Goal: Task Accomplishment & Management: Manage account settings

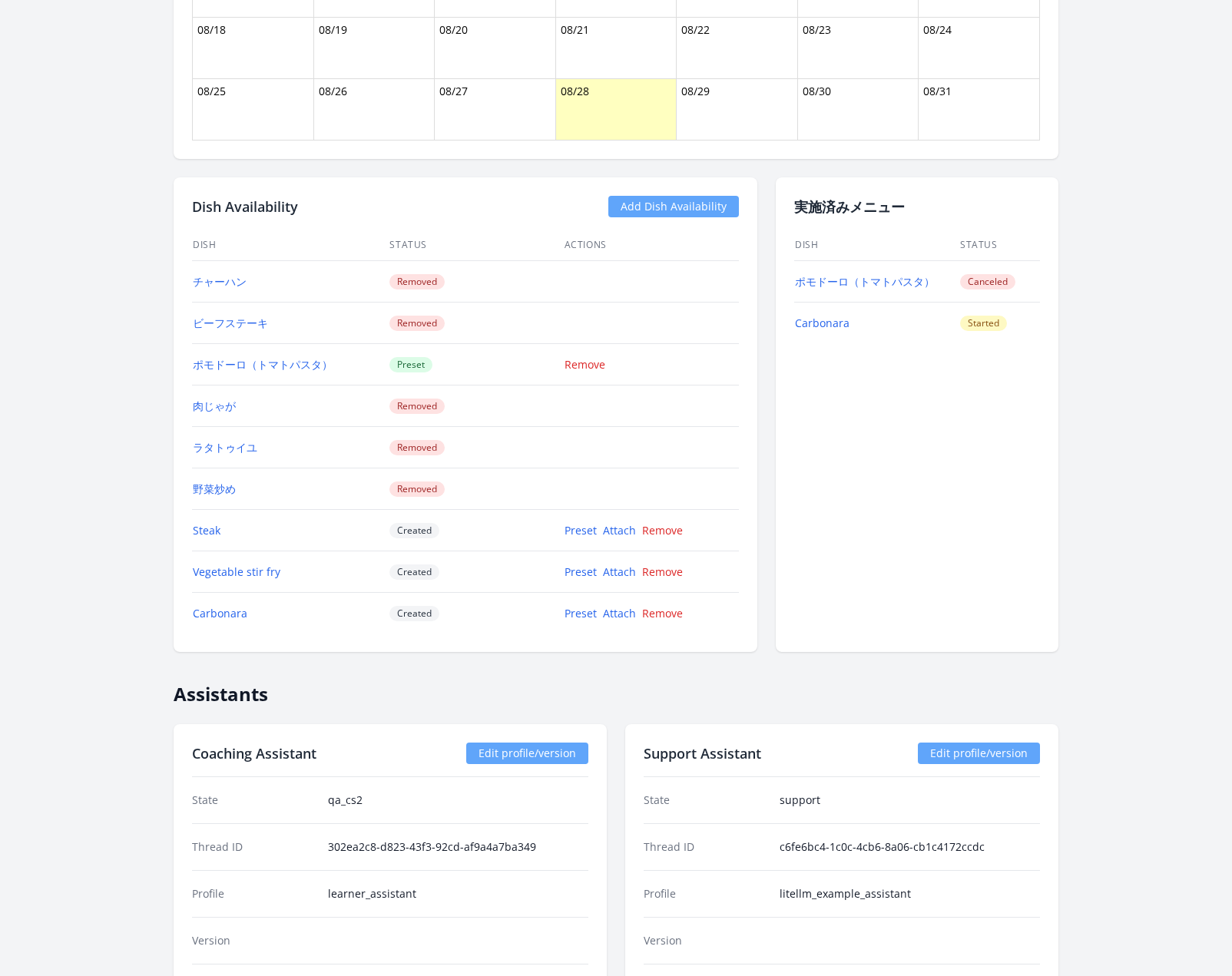
scroll to position [1225, 0]
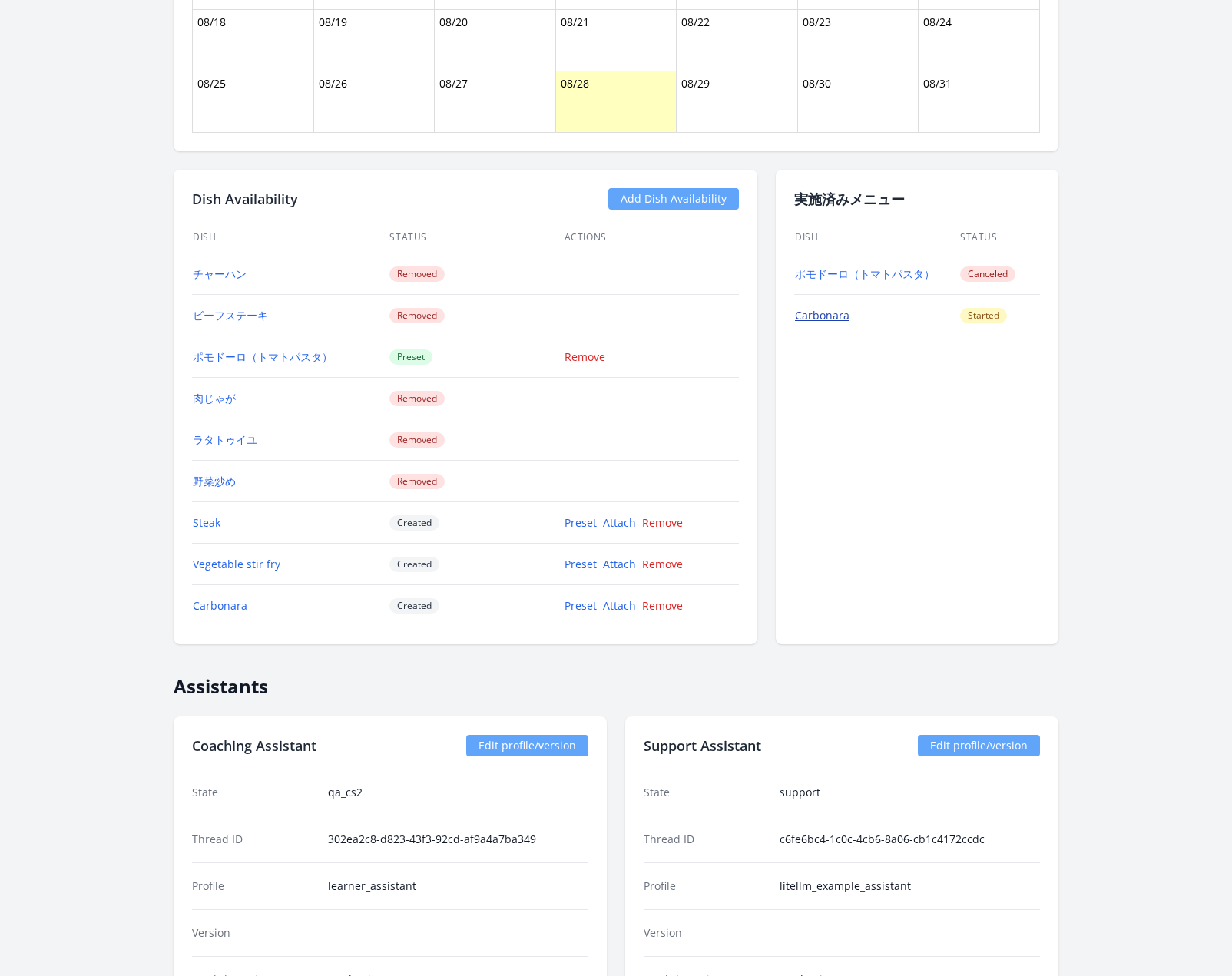
click at [835, 308] on link "Carbonara" at bounding box center [822, 314] width 54 height 15
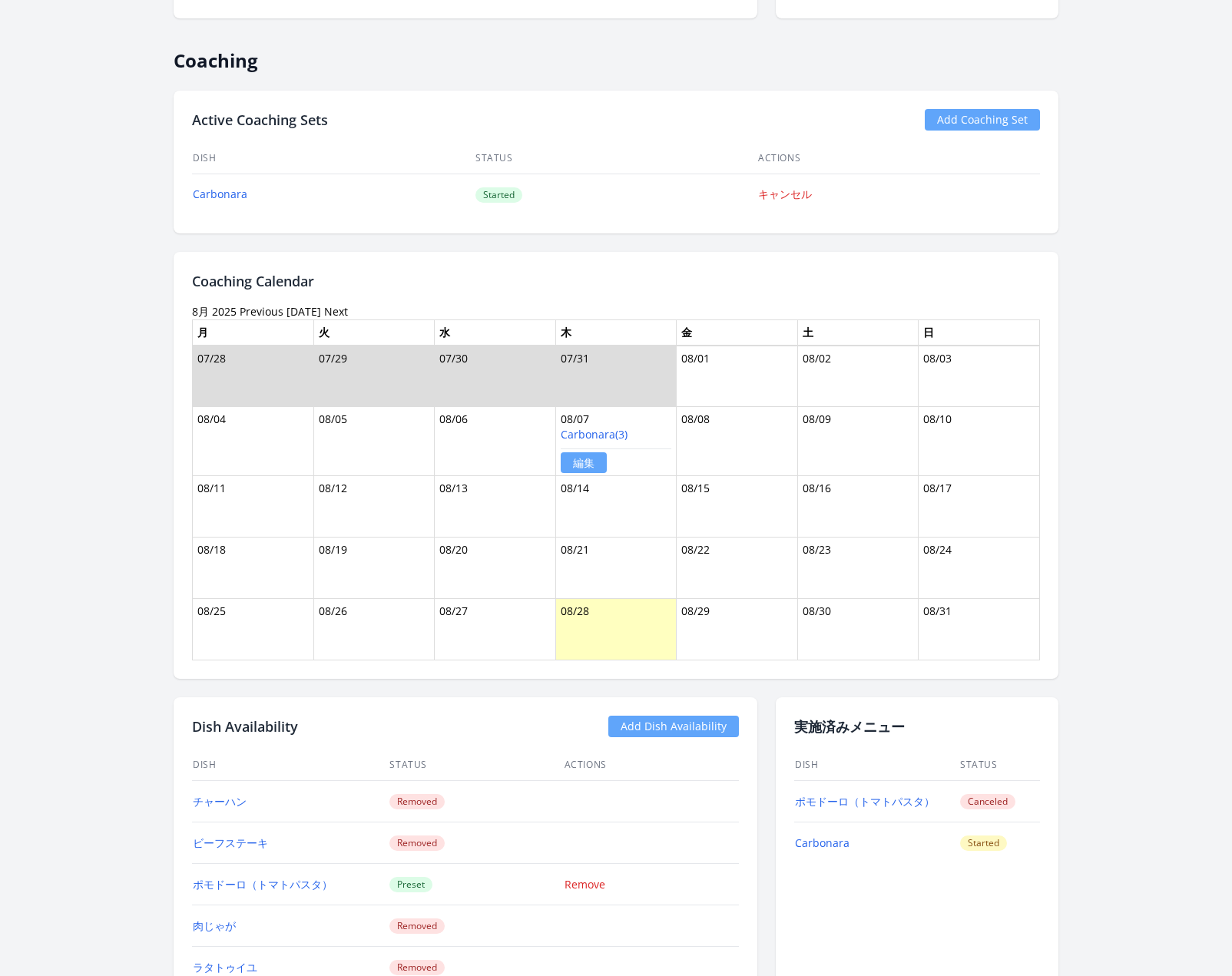
scroll to position [727, 0]
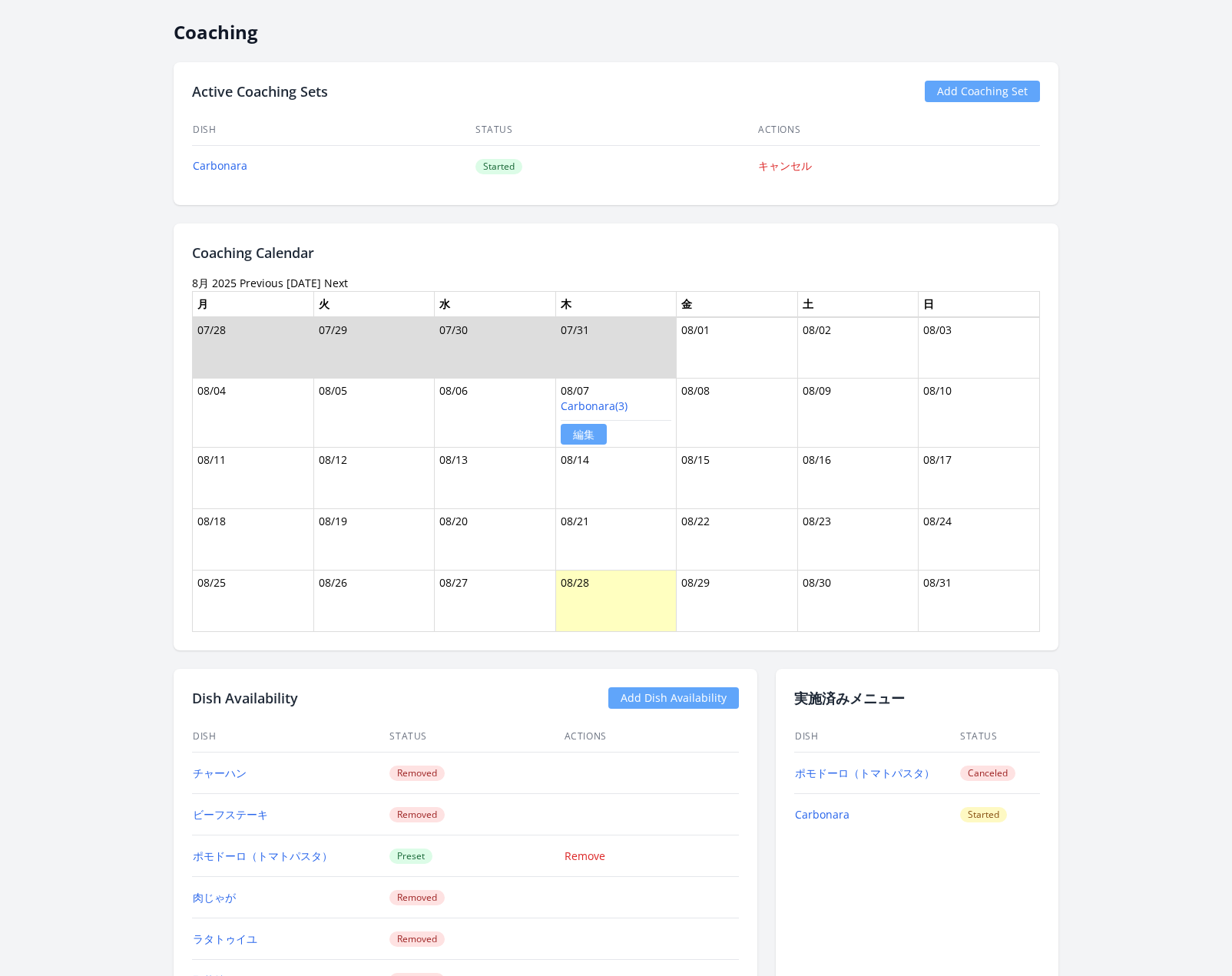
click at [294, 280] on link "Today" at bounding box center [304, 283] width 35 height 15
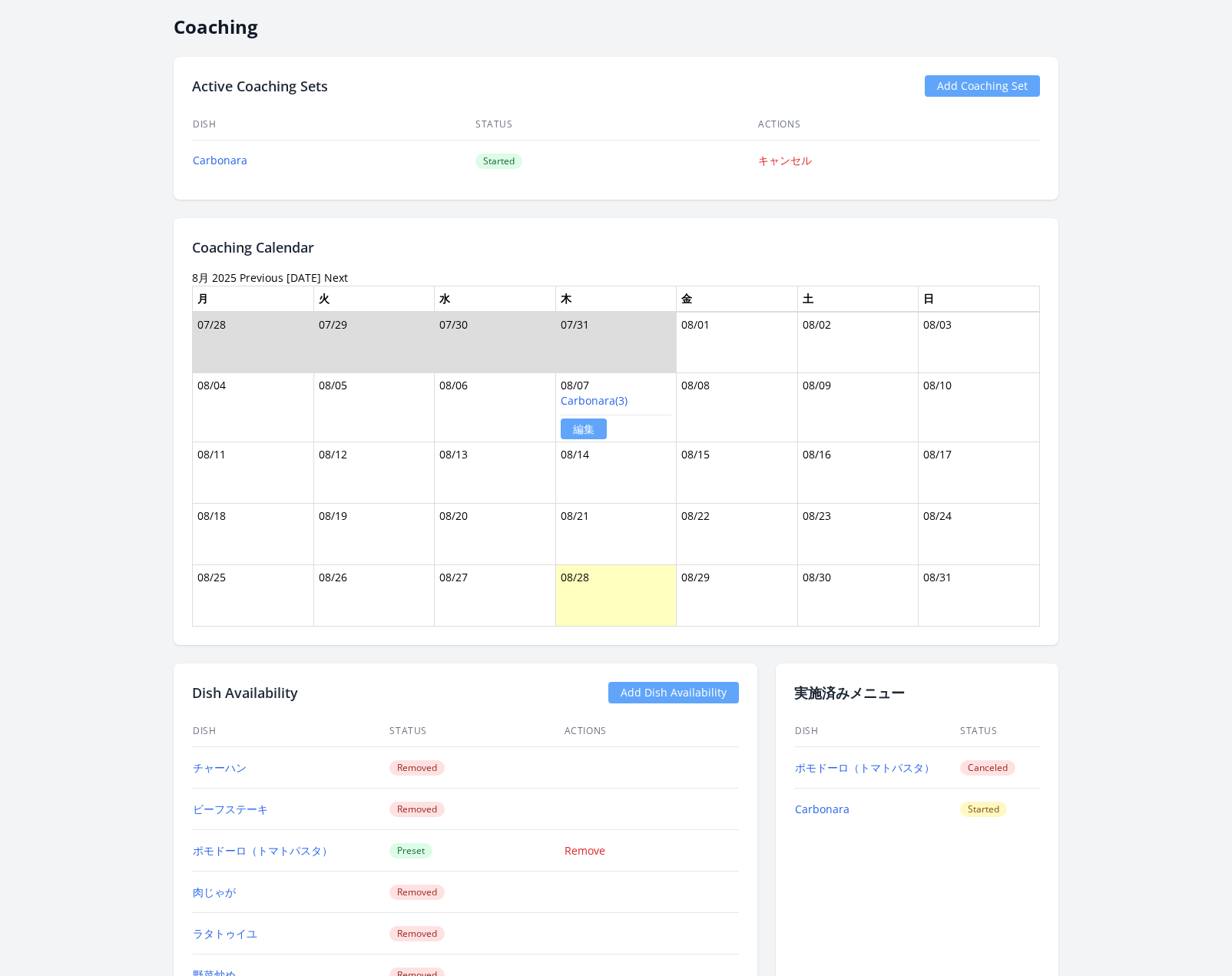
scroll to position [624, 0]
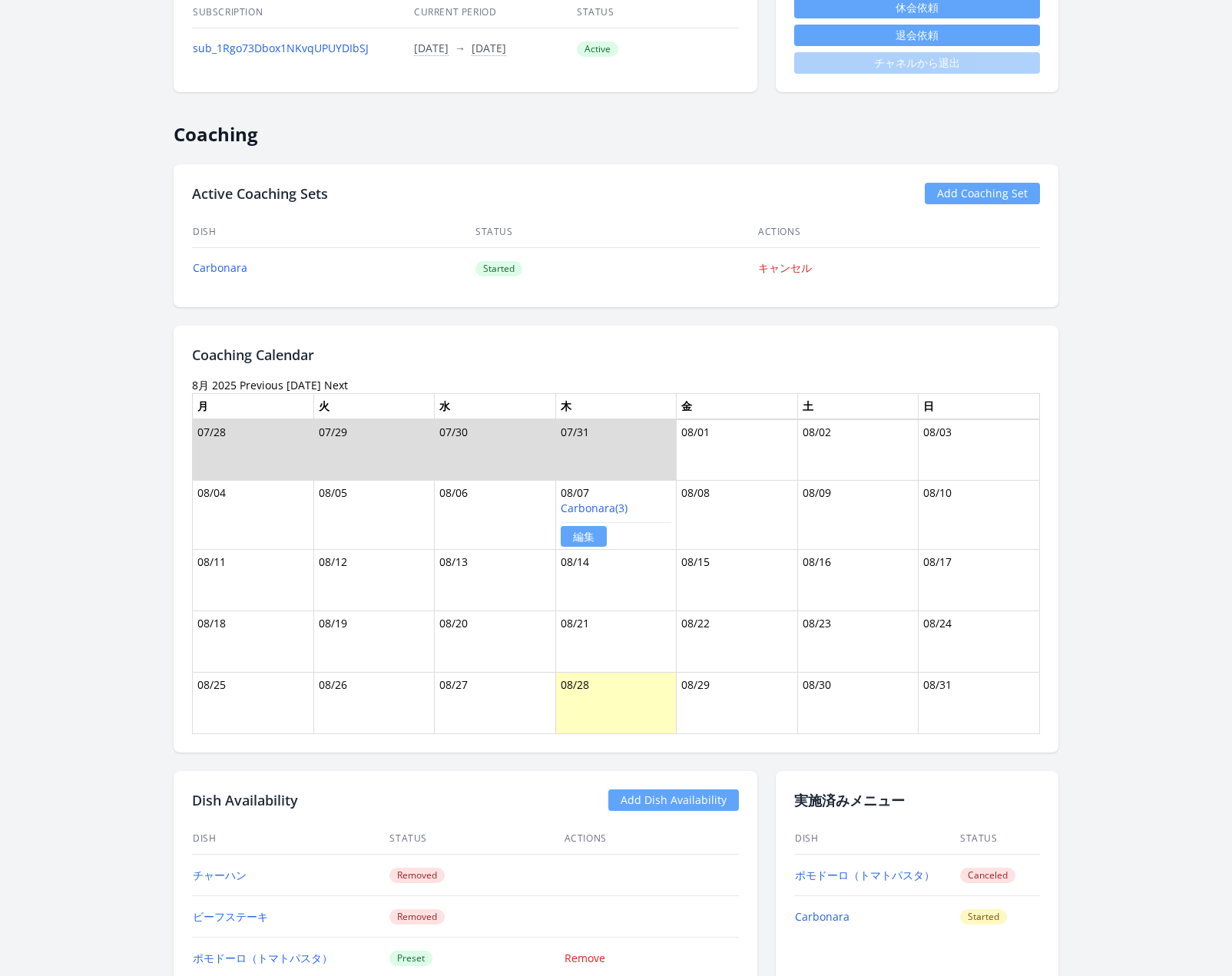
click at [256, 378] on link "Previous" at bounding box center [261, 385] width 43 height 15
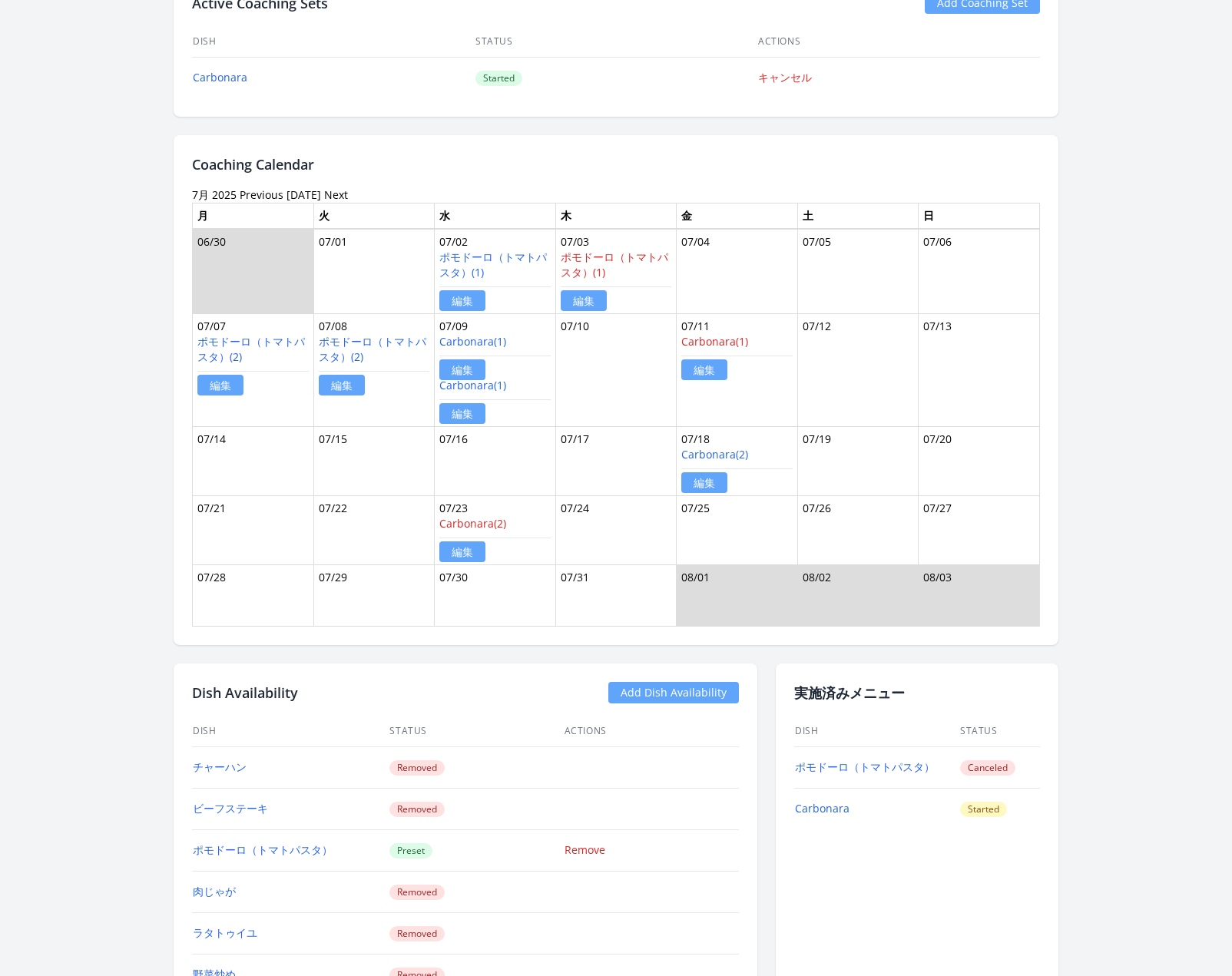
scroll to position [671, 0]
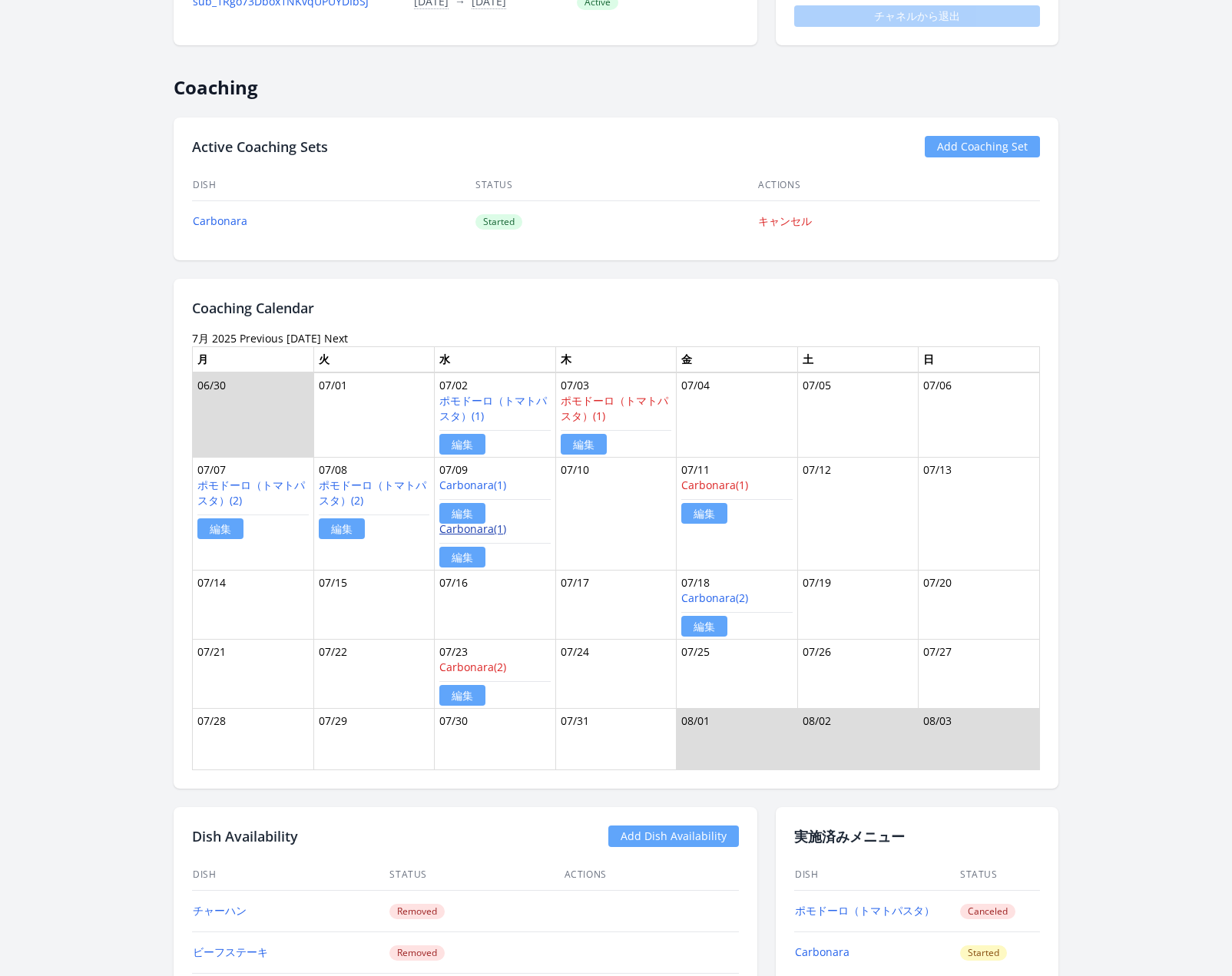
click at [488, 525] on link "Carbonara(1)" at bounding box center [473, 528] width 67 height 15
click at [714, 480] on link "Carbonara(1)" at bounding box center [714, 484] width 67 height 15
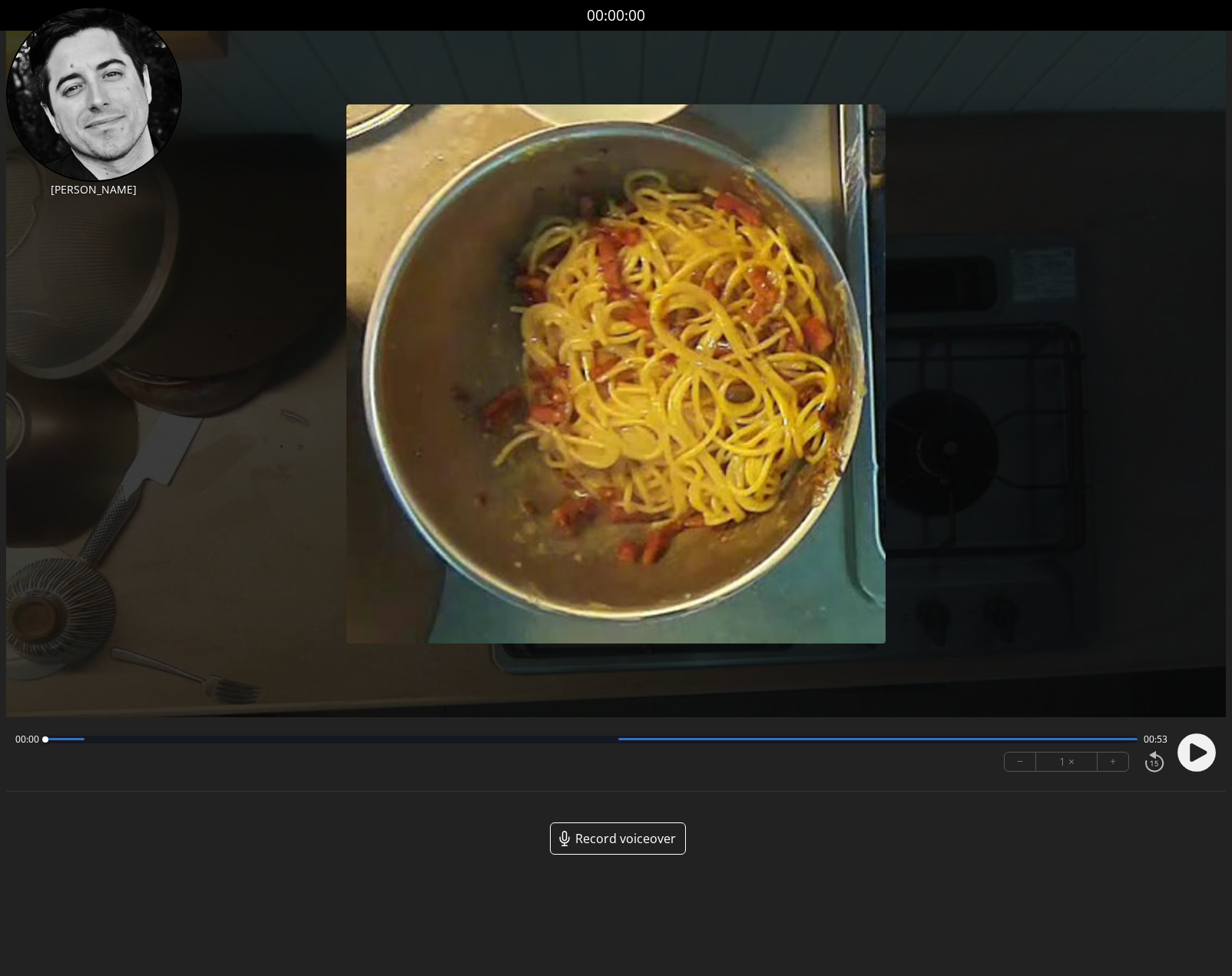
click at [1196, 747] on icon at bounding box center [1199, 752] width 17 height 19
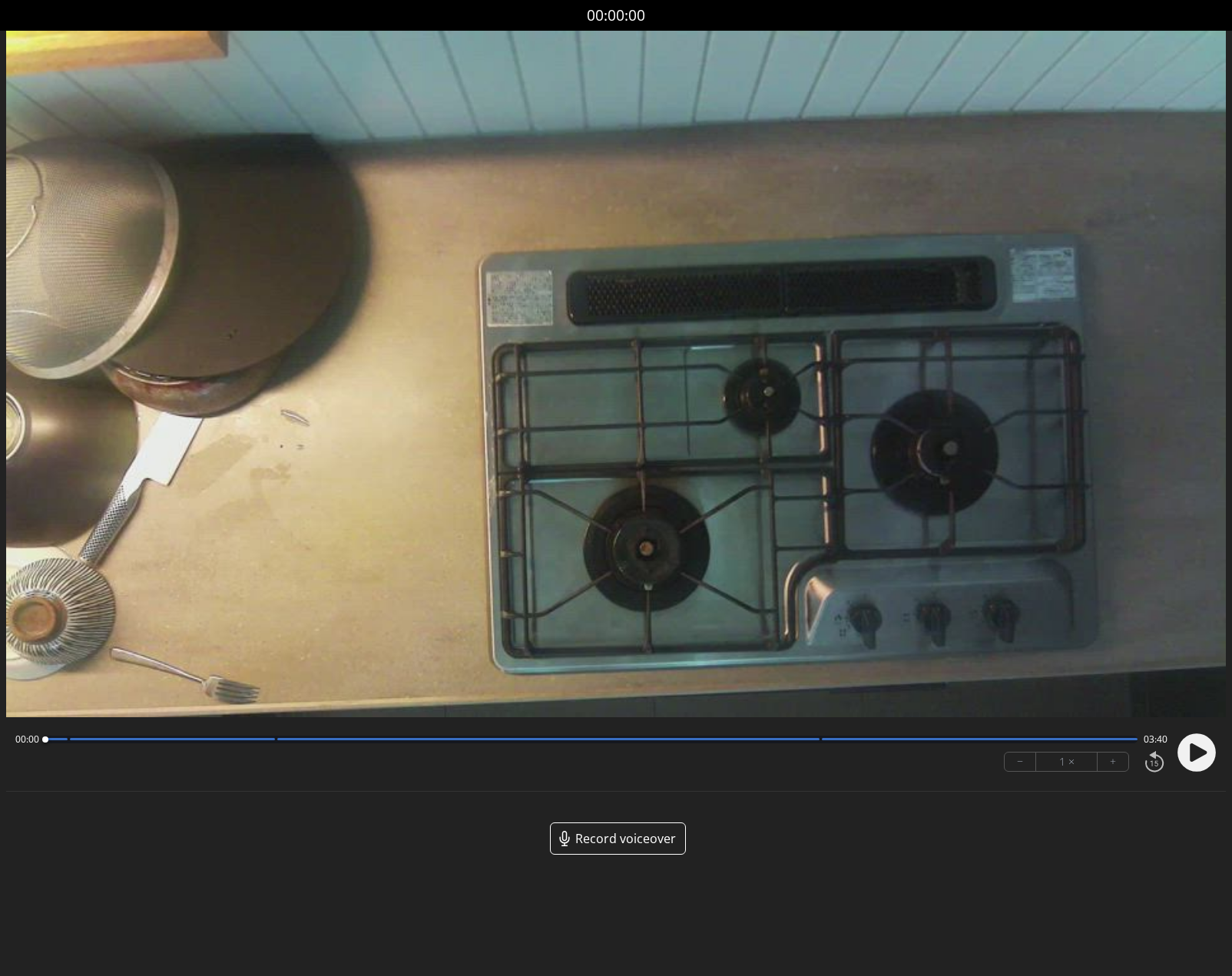
click at [269, 741] on div at bounding box center [591, 740] width 1093 height 8
click at [1191, 750] on icon at bounding box center [1199, 752] width 17 height 19
click at [1191, 751] on icon at bounding box center [1192, 751] width 4 height 16
click at [809, 740] on div at bounding box center [591, 740] width 1093 height 8
click at [1204, 756] on circle at bounding box center [1197, 753] width 39 height 39
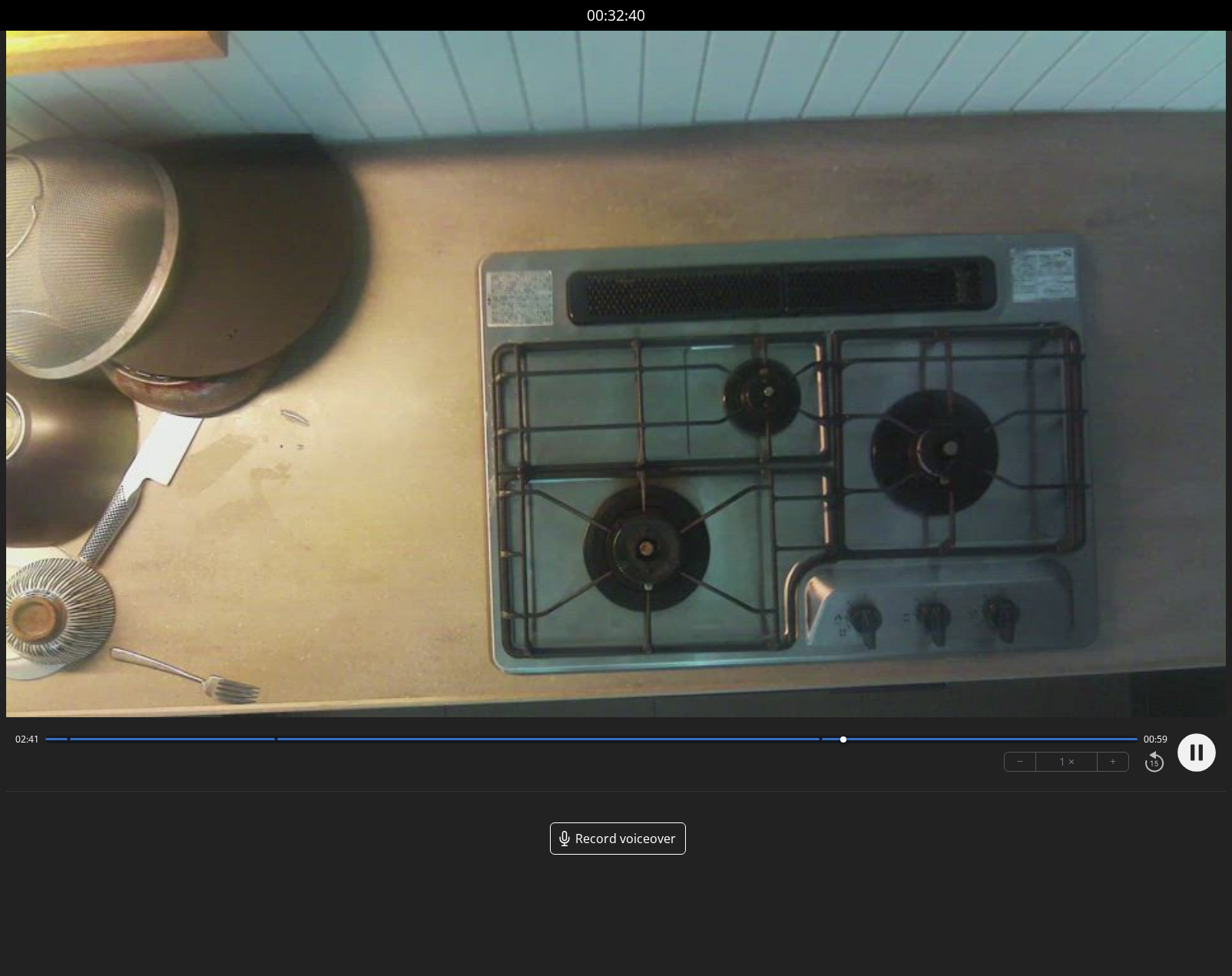
click at [1204, 756] on circle at bounding box center [1197, 753] width 39 height 39
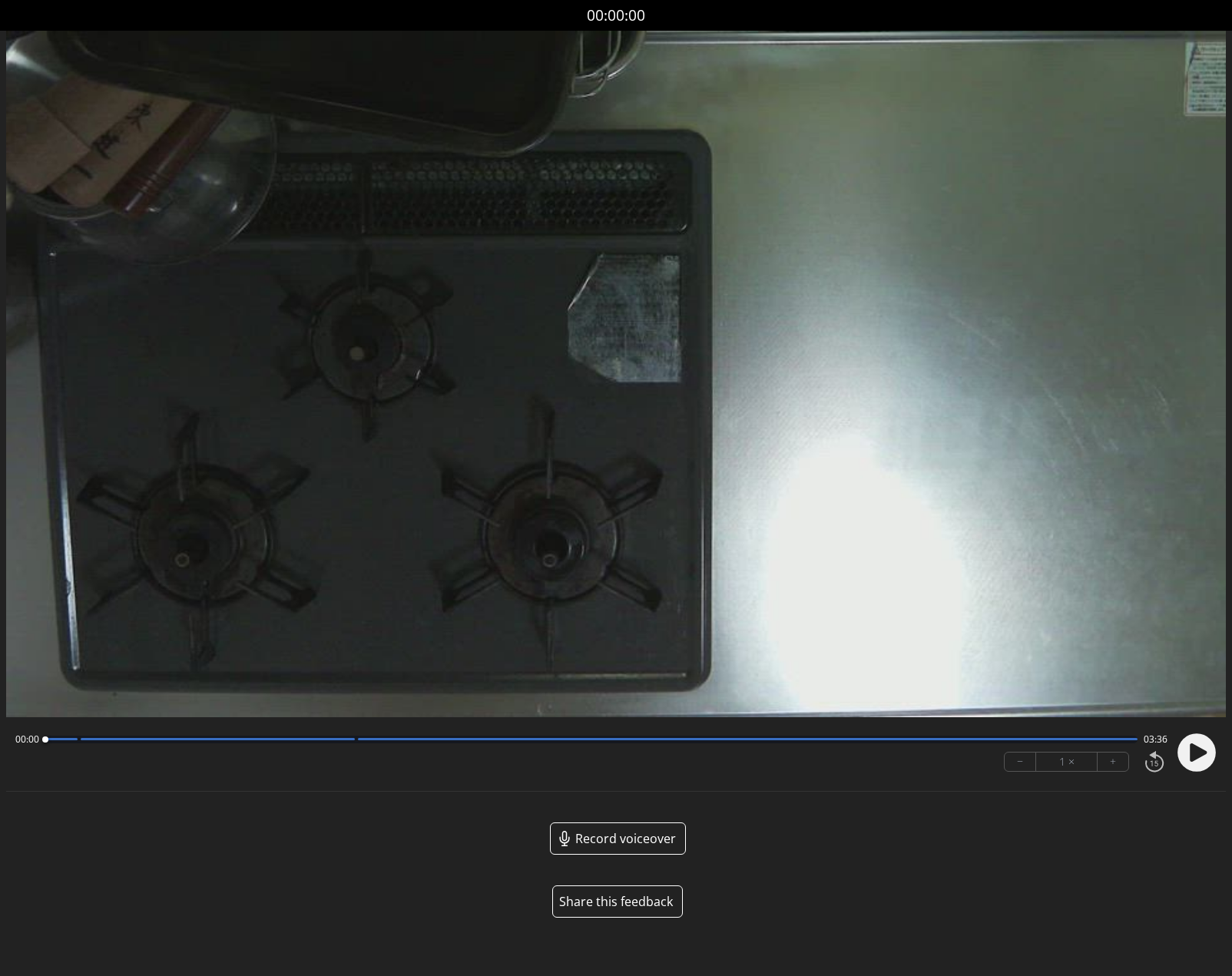
click at [1198, 750] on icon at bounding box center [1199, 752] width 17 height 19
click at [1199, 750] on icon at bounding box center [1200, 751] width 4 height 16
click at [71, 741] on div at bounding box center [591, 740] width 1093 height 8
click at [1196, 752] on icon at bounding box center [1199, 752] width 17 height 19
click at [321, 741] on div at bounding box center [591, 740] width 1093 height 8
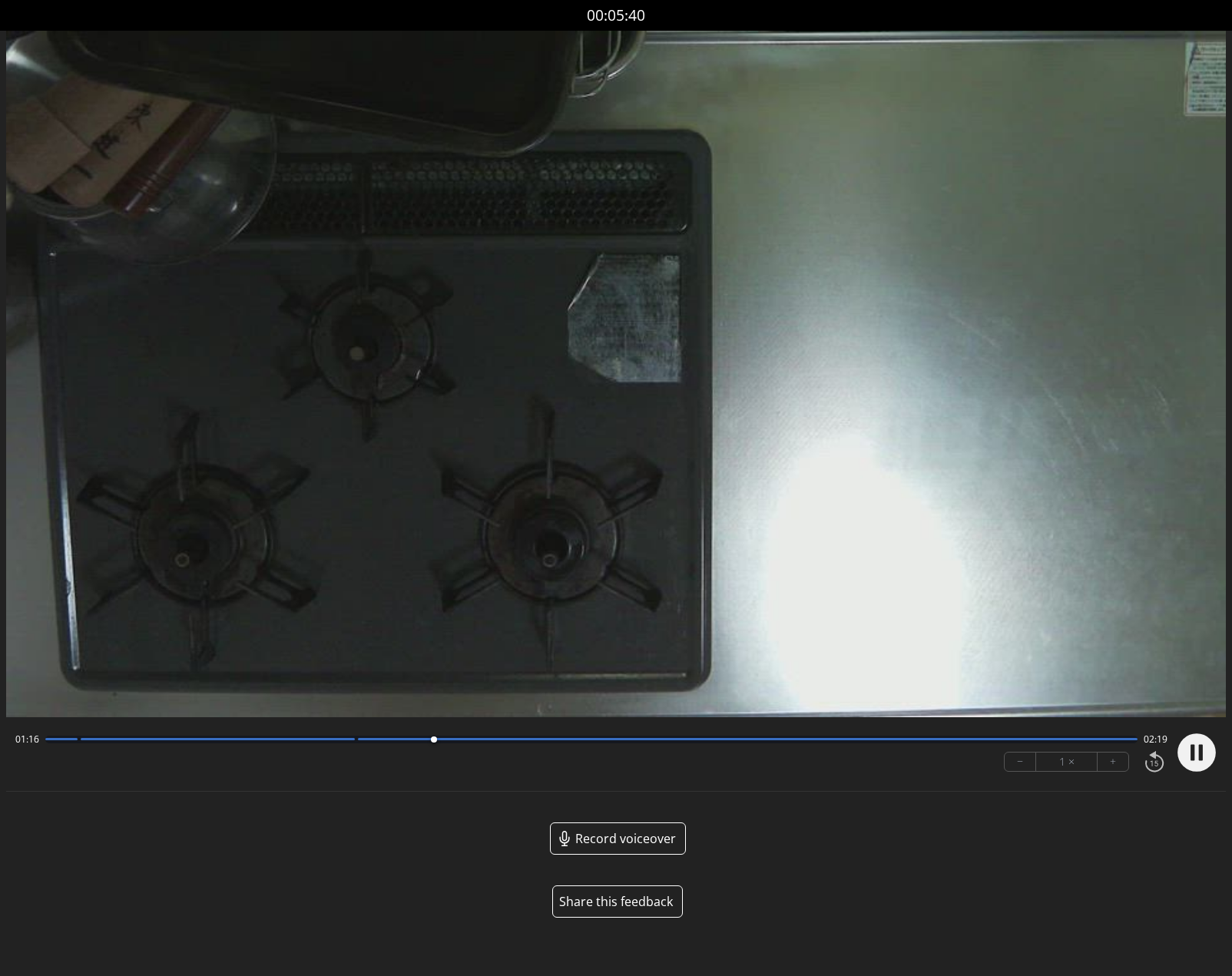
click at [1192, 749] on icon at bounding box center [1192, 751] width 4 height 16
click at [1199, 750] on icon at bounding box center [1199, 752] width 17 height 19
click at [373, 739] on div at bounding box center [240, 739] width 310 height 2
click at [1203, 747] on circle at bounding box center [1197, 753] width 39 height 39
click at [77, 741] on div at bounding box center [591, 740] width 1093 height 8
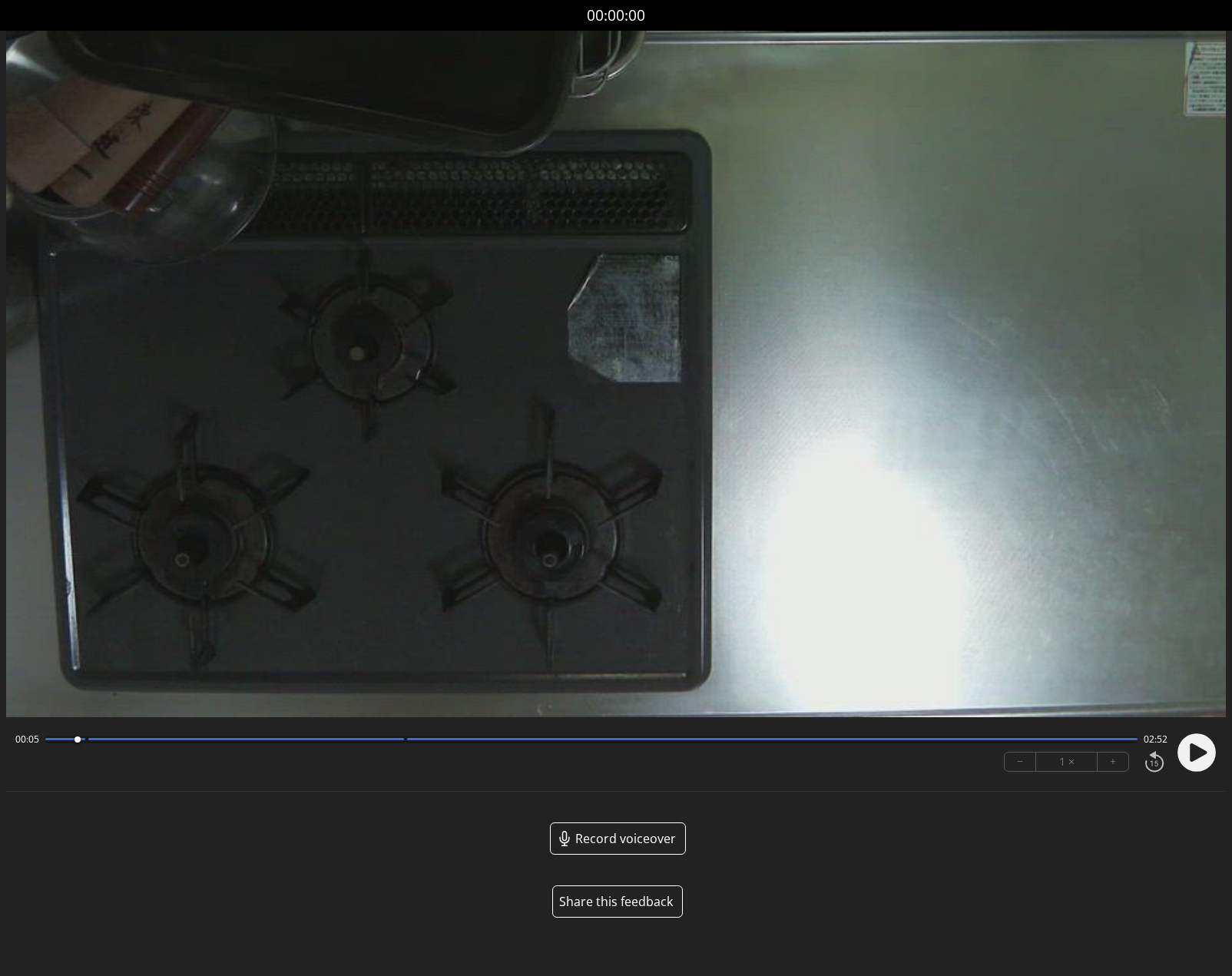
click at [1187, 746] on circle at bounding box center [1197, 753] width 39 height 39
click at [1195, 748] on circle at bounding box center [1197, 753] width 39 height 39
click at [390, 741] on div at bounding box center [591, 740] width 1093 height 8
click at [1184, 757] on circle at bounding box center [1197, 753] width 39 height 39
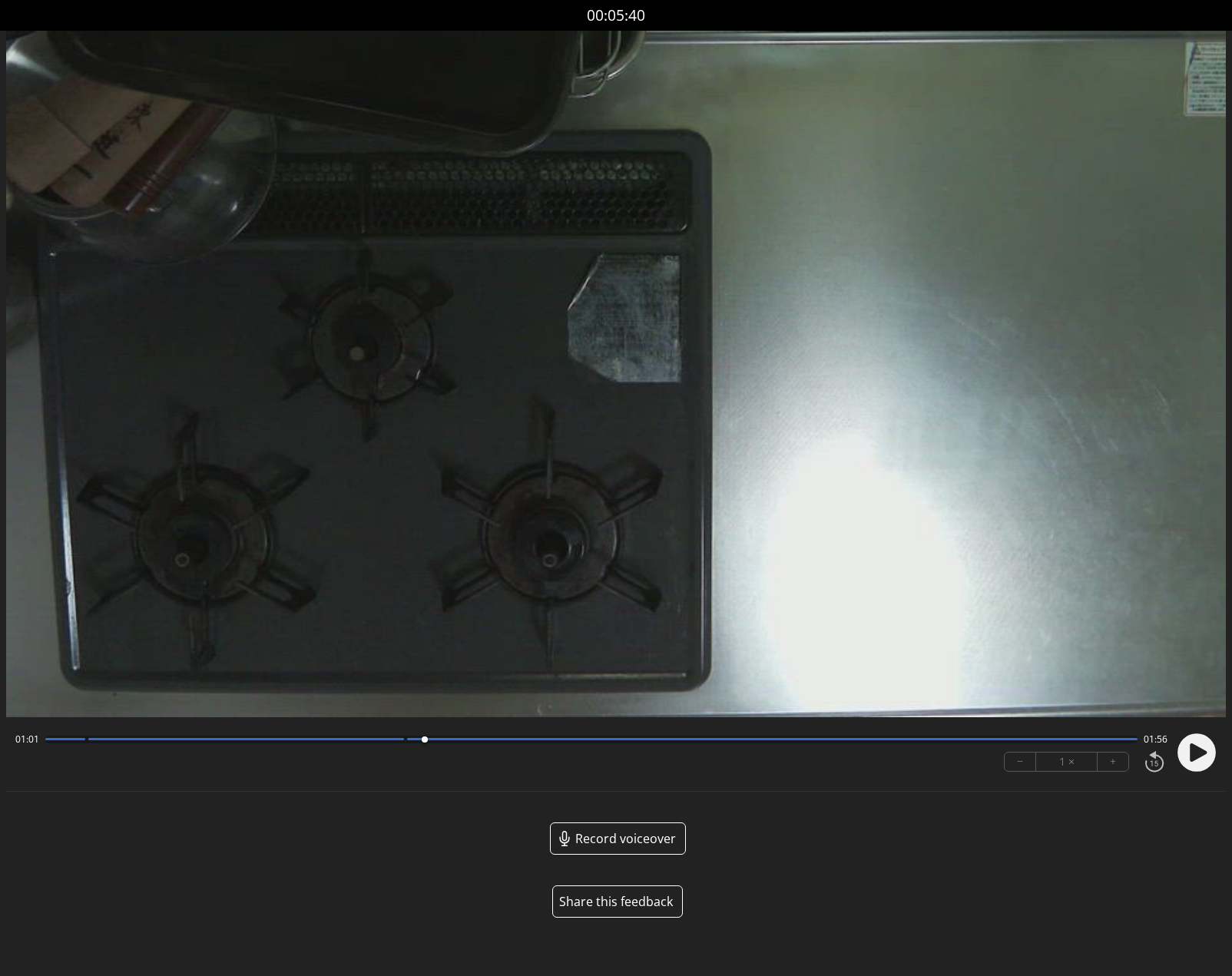
click at [601, 901] on button "Share this feedback" at bounding box center [618, 902] width 130 height 33
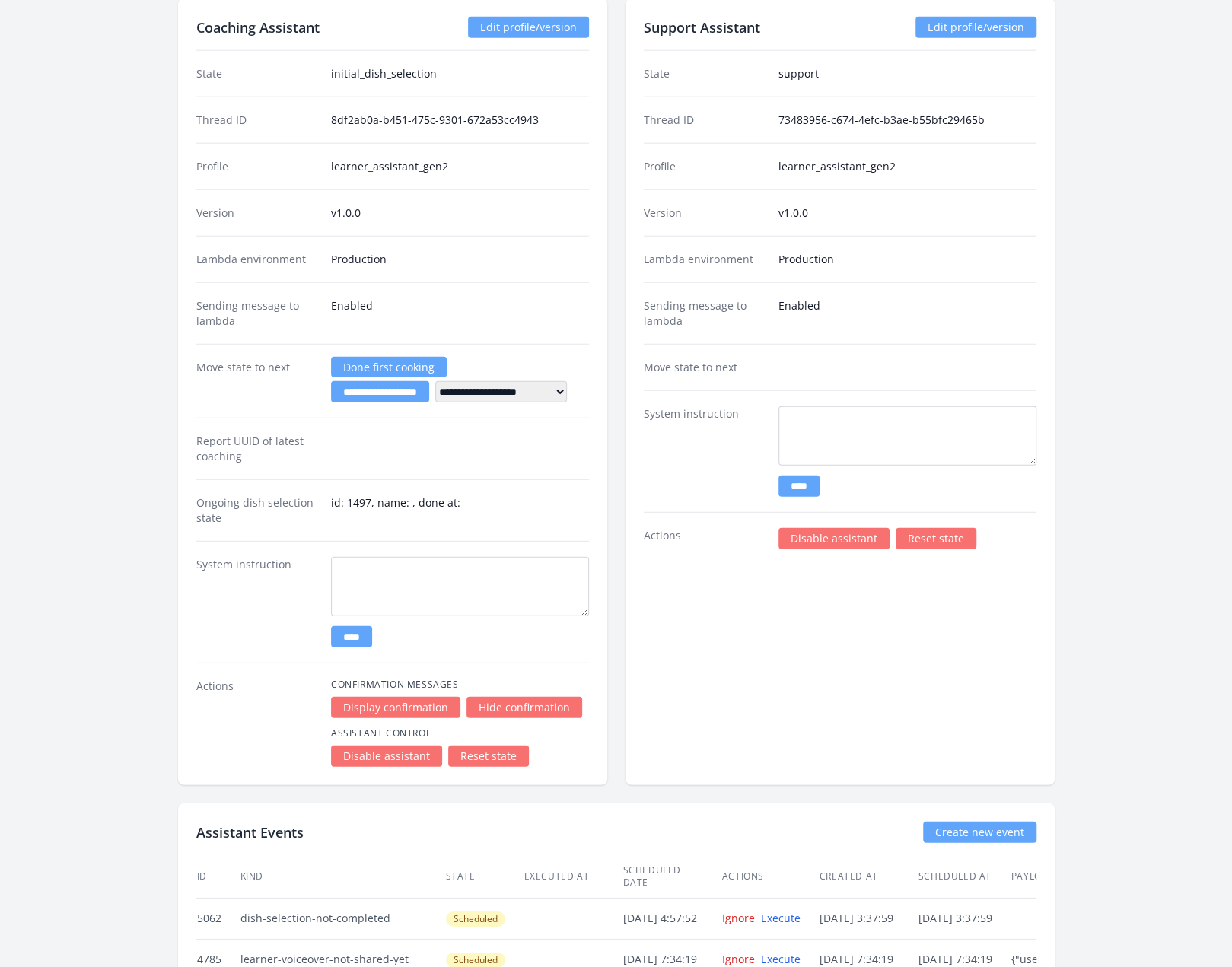
scroll to position [2375, 0]
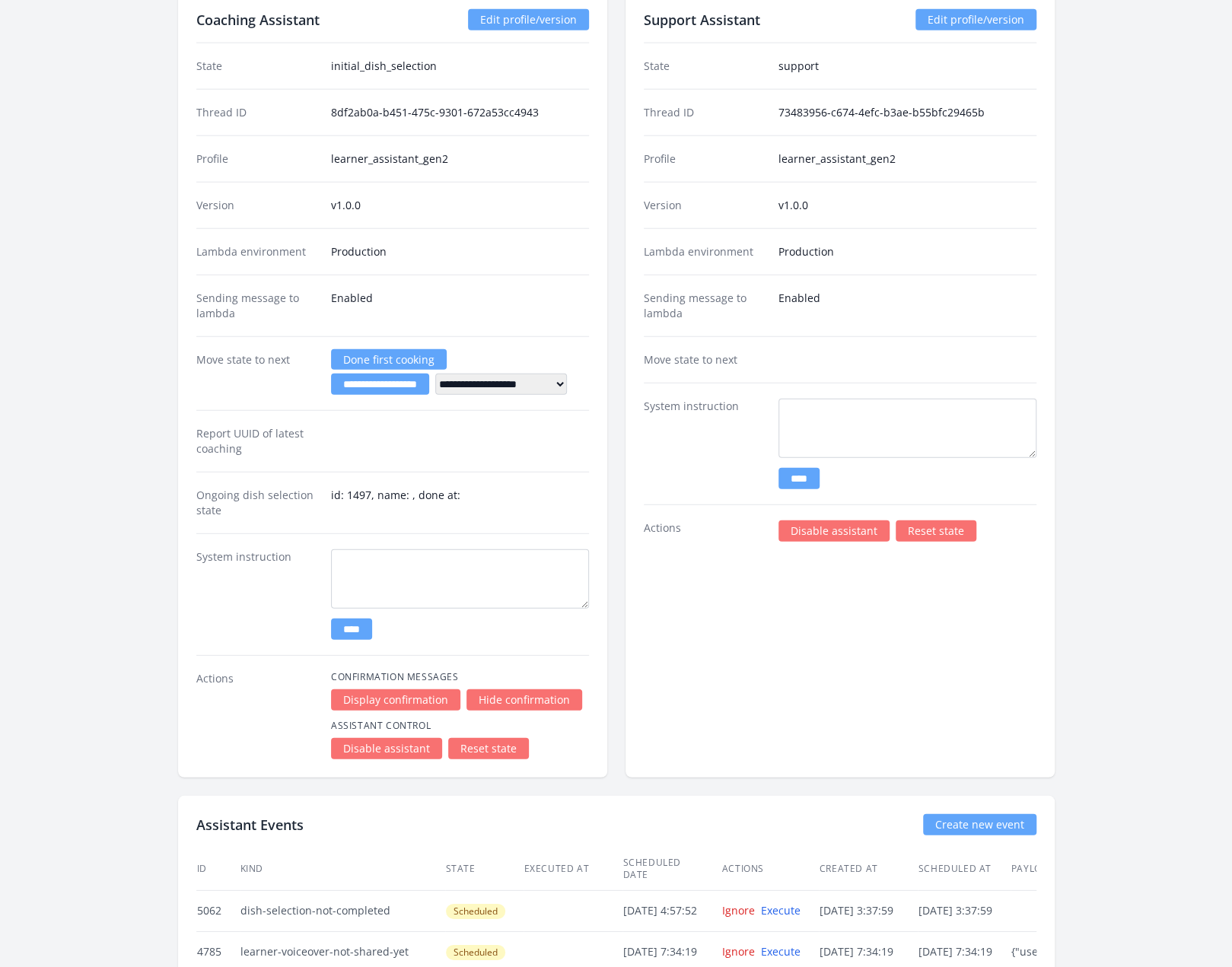
click at [817, 520] on link "Disable assistant" at bounding box center [834, 531] width 111 height 21
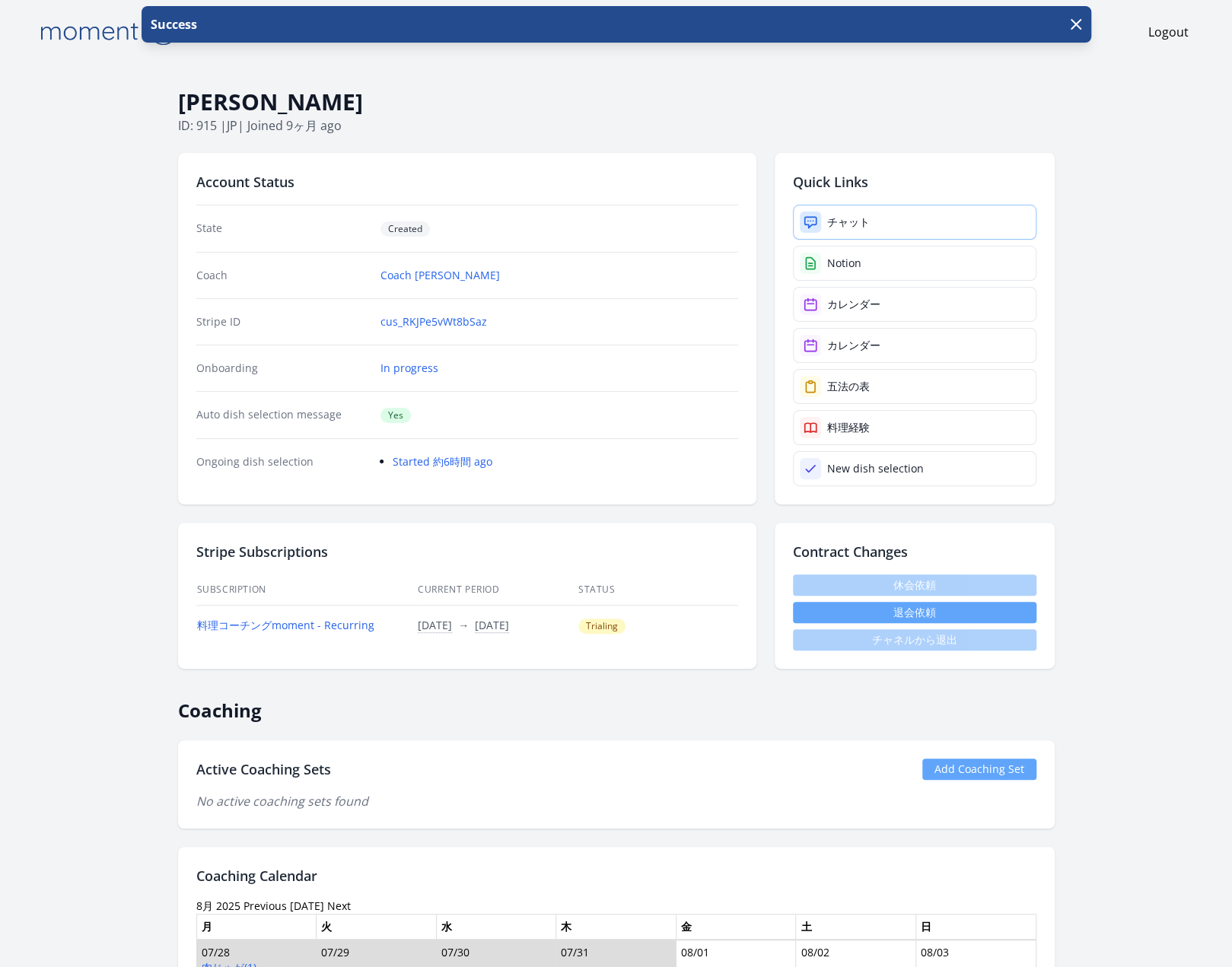
click at [884, 210] on link "チャット" at bounding box center [914, 223] width 243 height 35
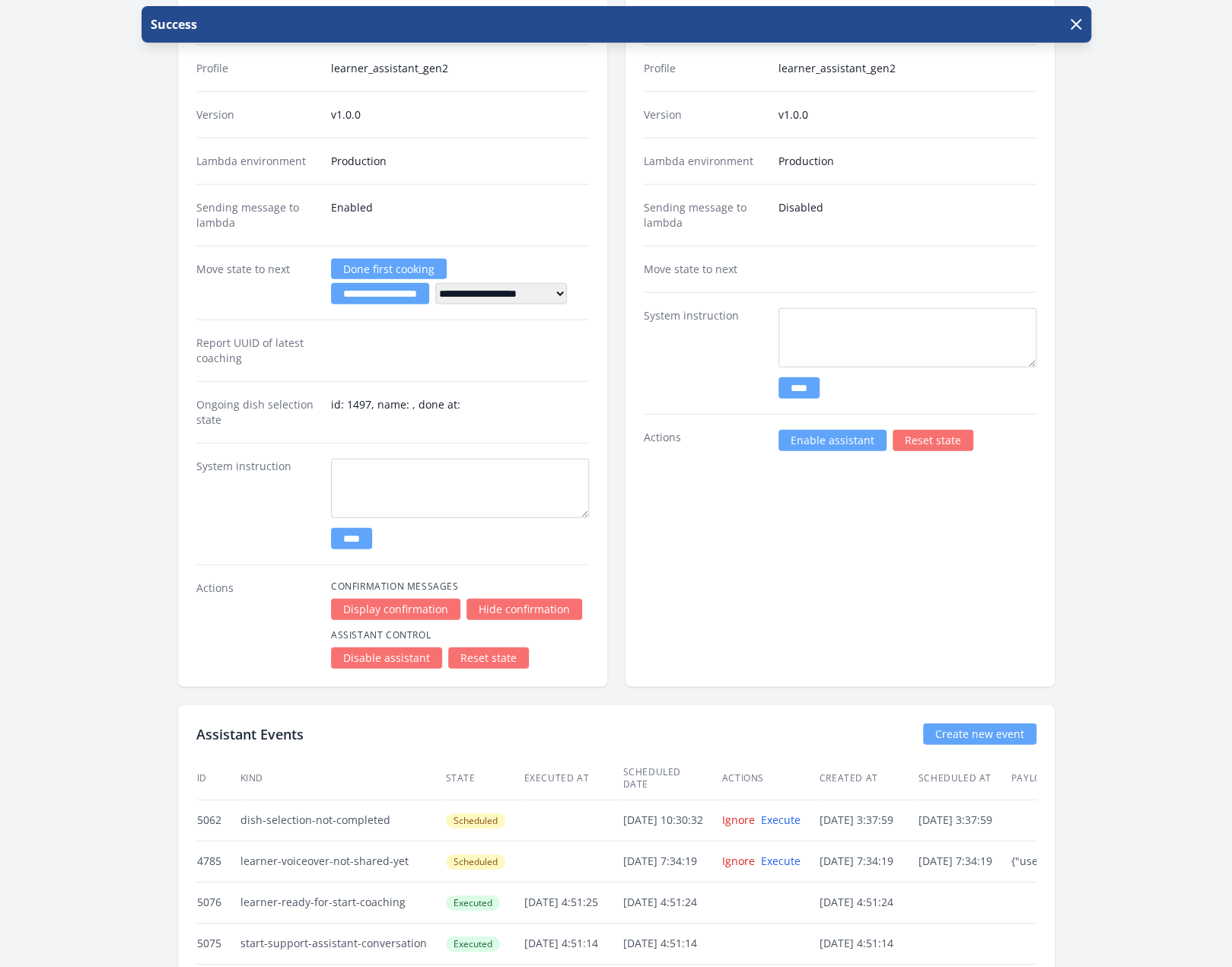
scroll to position [2477, 0]
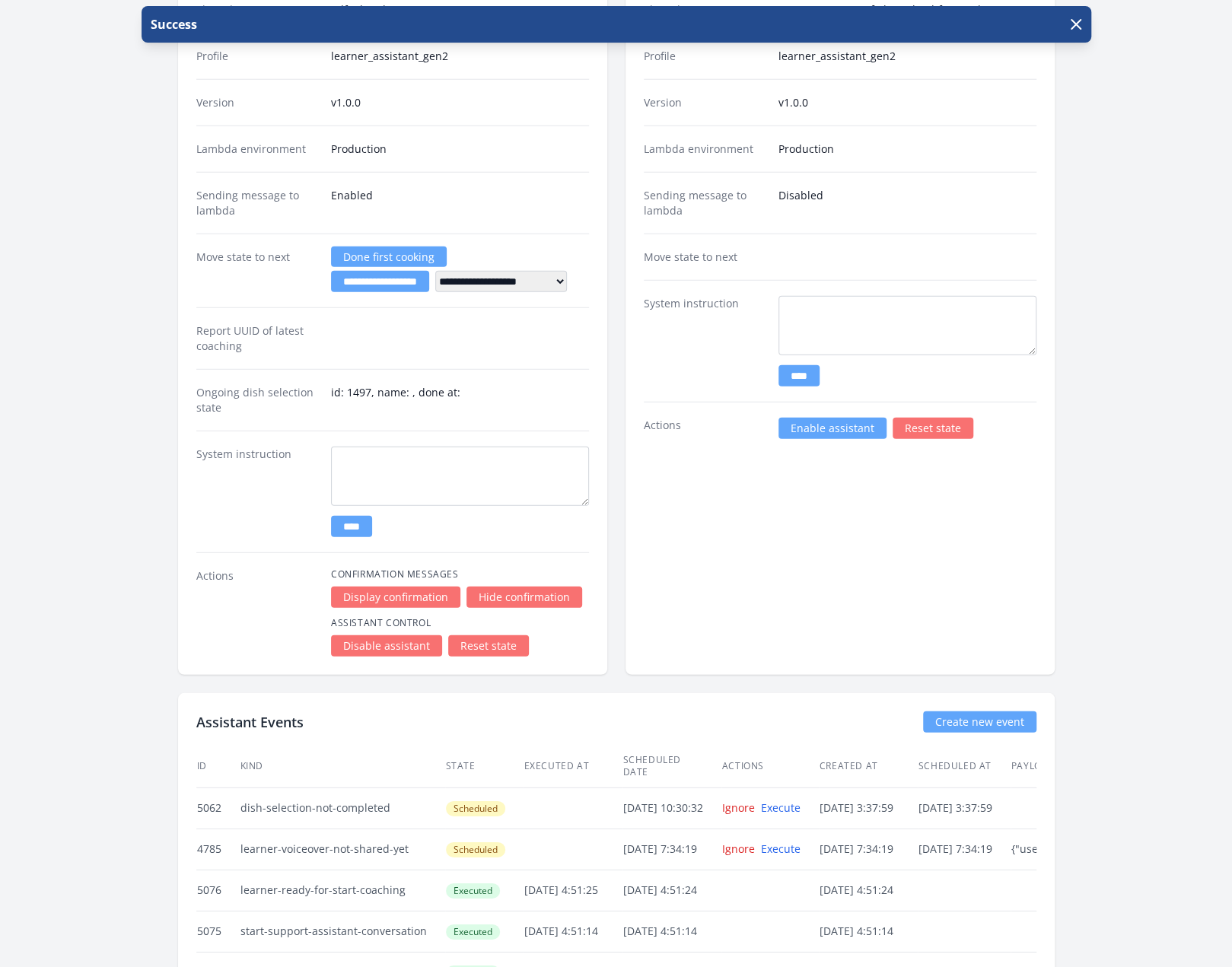
click at [405, 635] on link "Disable assistant" at bounding box center [386, 646] width 111 height 21
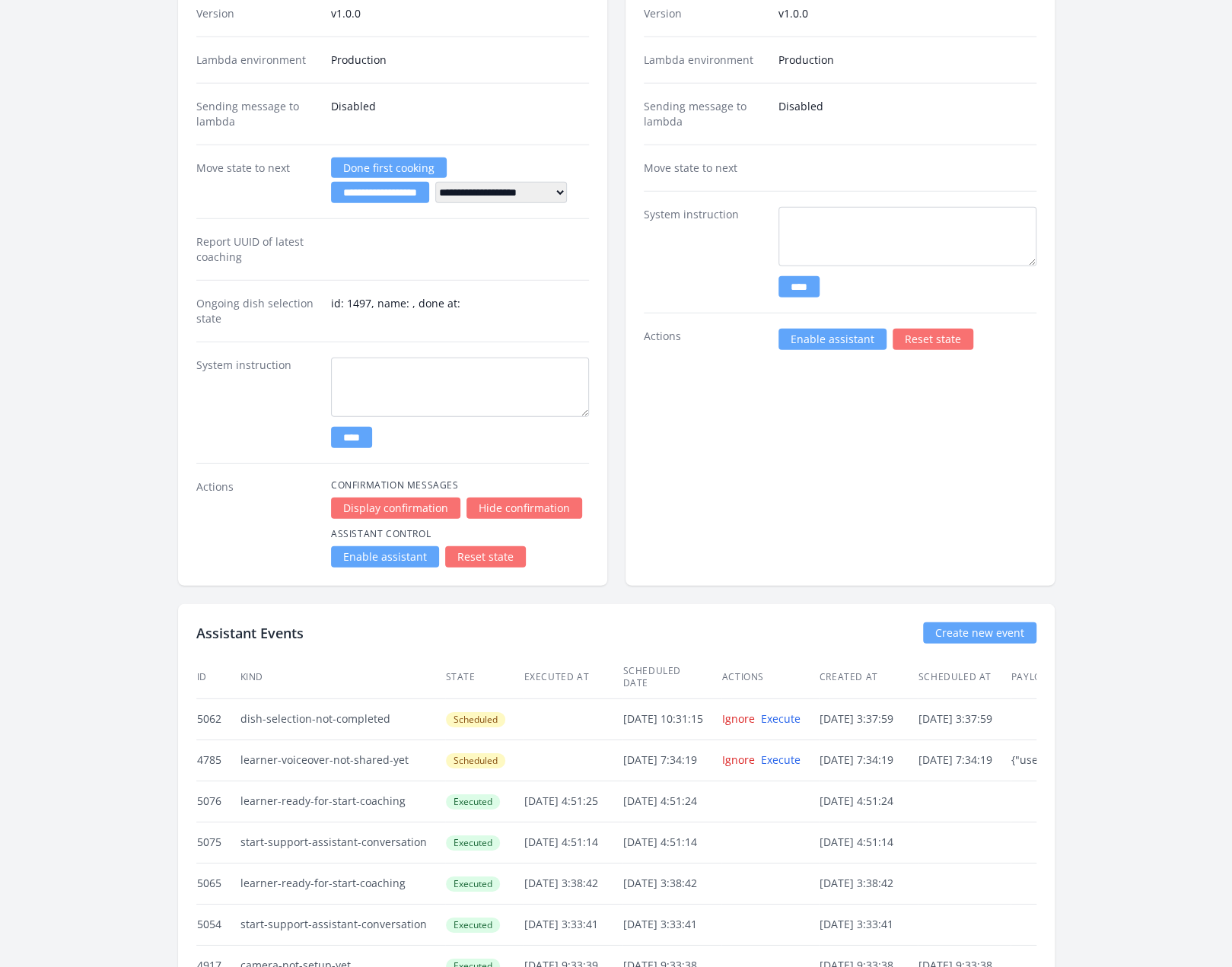
scroll to position [2557, 0]
